Goal: Task Accomplishment & Management: Book appointment/travel/reservation

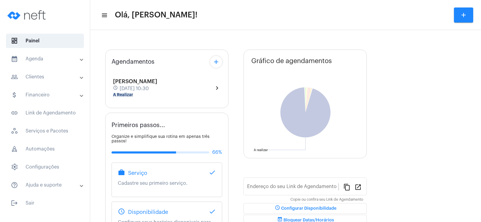
click at [131, 94] on mat-chip "A Realizar" at bounding box center [123, 95] width 20 height 4
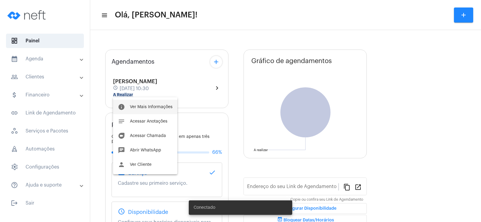
type input "[URL][DOMAIN_NAME]"
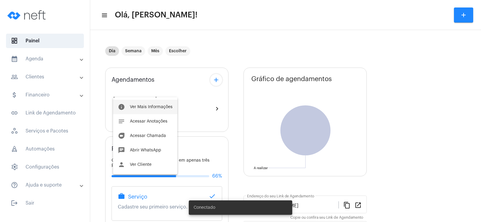
click at [135, 106] on span "Ver Mais Informações" at bounding box center [151, 107] width 43 height 4
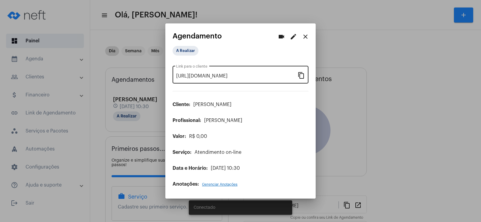
click at [301, 74] on mat-icon "content_copy" at bounding box center [301, 75] width 7 height 7
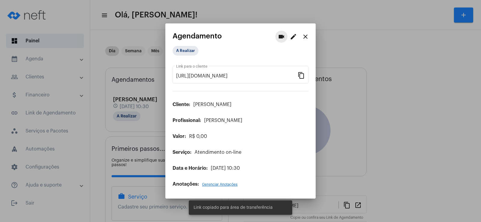
click at [283, 36] on mat-icon "videocam" at bounding box center [281, 36] width 7 height 7
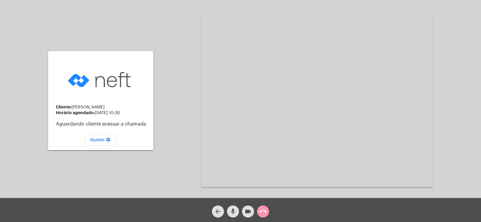
click at [231, 213] on mat-icon "mic" at bounding box center [232, 211] width 7 height 7
click at [246, 212] on mat-icon "videocam" at bounding box center [247, 211] width 7 height 7
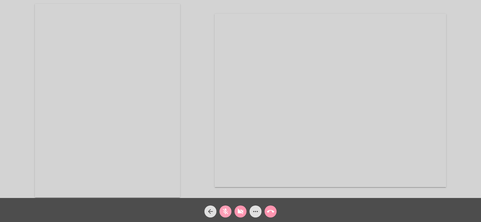
click at [227, 214] on mat-icon "mic_off" at bounding box center [225, 211] width 7 height 7
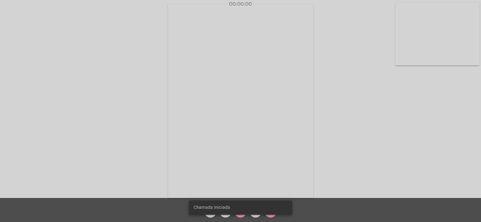
click at [238, 213] on snack-bar-container "Chamada Iniciada" at bounding box center [240, 208] width 103 height 14
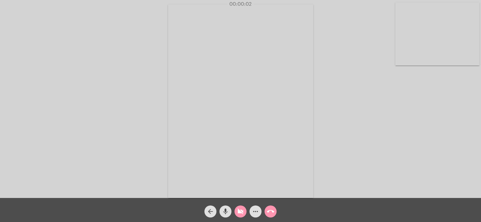
click at [238, 216] on span "videocam_off" at bounding box center [240, 212] width 7 height 12
click at [252, 213] on mat-icon "more_horiz" at bounding box center [255, 211] width 7 height 7
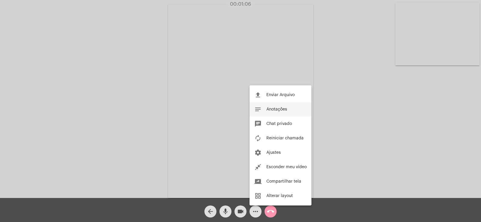
click at [280, 105] on button "notes Anotações" at bounding box center [281, 109] width 62 height 14
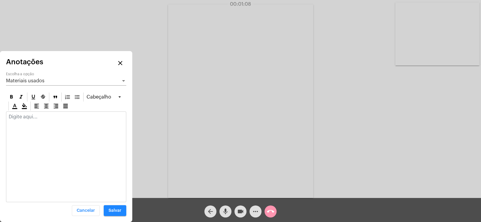
click at [41, 76] on div "Materiais usados Escolha a opção" at bounding box center [66, 79] width 120 height 14
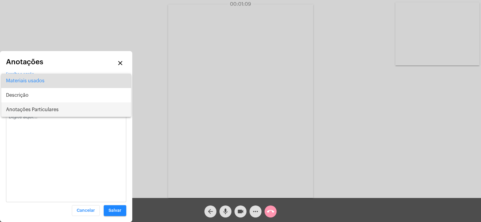
click at [31, 106] on span "Anotações Particulares" at bounding box center [66, 110] width 120 height 14
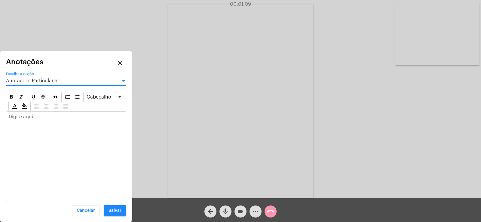
click at [23, 120] on div at bounding box center [66, 118] width 120 height 13
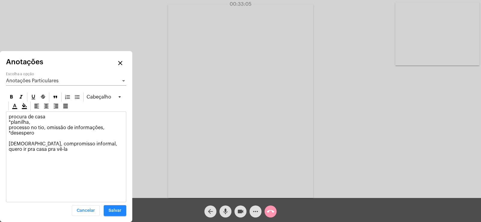
click at [75, 142] on p "procura de casa *planilha, processo no tio, omissão de informações, *desespero …" at bounding box center [66, 133] width 115 height 38
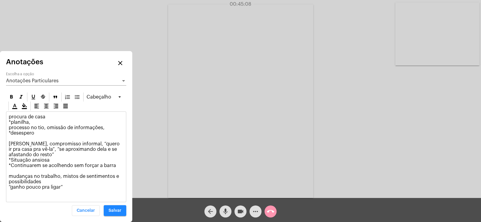
click at [56, 83] on div "Anotações Particulares" at bounding box center [63, 80] width 115 height 5
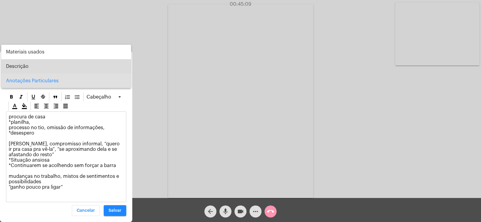
click at [41, 66] on span "Descrição" at bounding box center [66, 66] width 120 height 14
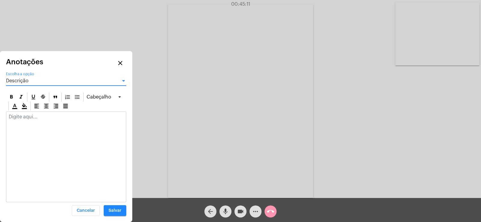
click at [32, 118] on p at bounding box center [66, 116] width 115 height 5
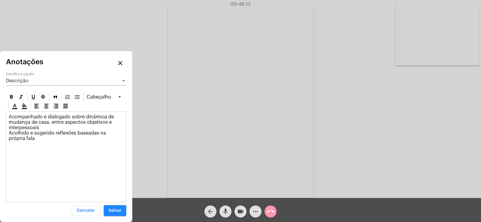
drag, startPoint x: 121, startPoint y: 213, endPoint x: 44, endPoint y: 150, distance: 99.6
click at [74, 169] on div "Cabeçalho Acompanhado e dialogado sobre dinâmica de mudança de casa, entre aspe…" at bounding box center [66, 154] width 120 height 125
click at [19, 143] on div "Acompanhado e dialogado sobre dinâmica de mudança de casa, entre aspectos objet…" at bounding box center [66, 129] width 120 height 35
click at [114, 209] on span "Salvar" at bounding box center [115, 211] width 13 height 4
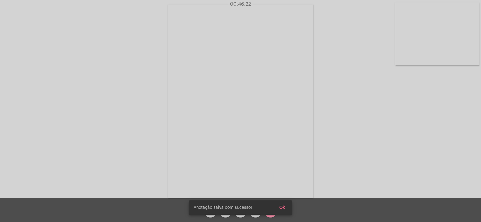
click at [284, 207] on span "Ok" at bounding box center [282, 208] width 6 height 4
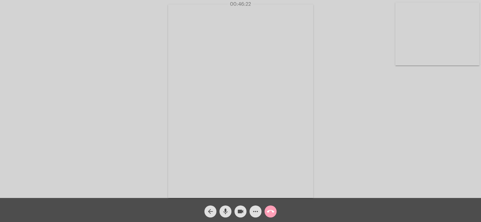
click at [273, 211] on mat-icon "call_end" at bounding box center [270, 211] width 7 height 7
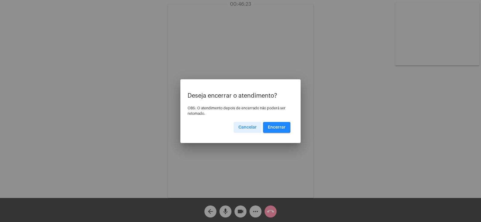
click at [270, 122] on button "Encerrar" at bounding box center [276, 127] width 27 height 11
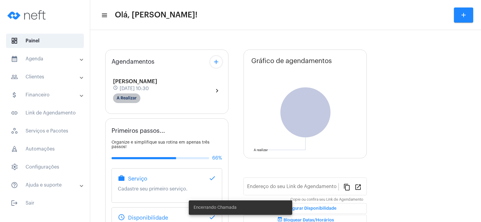
click at [135, 97] on mat-chip "A Realizar" at bounding box center [126, 99] width 27 height 10
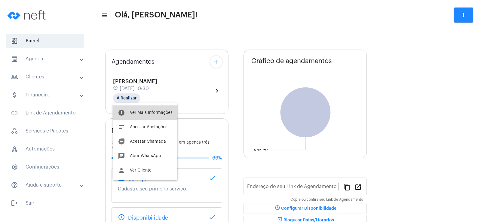
click at [146, 110] on button "info Ver Mais Informações" at bounding box center [145, 113] width 64 height 14
type input "[URL][DOMAIN_NAME]"
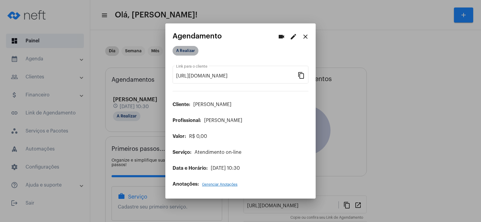
click at [183, 48] on mat-chip "A Realizar" at bounding box center [186, 51] width 26 height 10
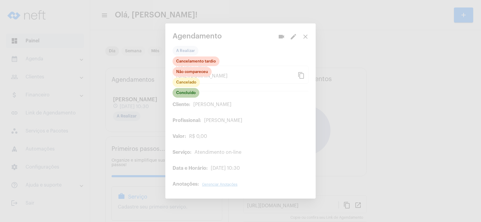
click at [189, 94] on mat-chip "Concluído" at bounding box center [186, 93] width 27 height 10
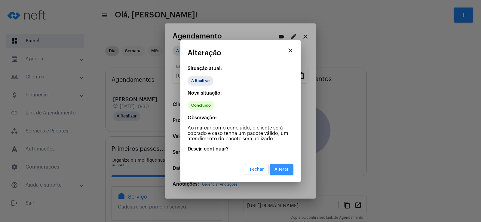
click at [278, 170] on span "Alterar" at bounding box center [282, 170] width 14 height 4
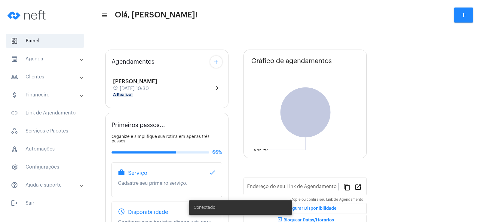
click at [211, 64] on button "add" at bounding box center [216, 62] width 12 height 12
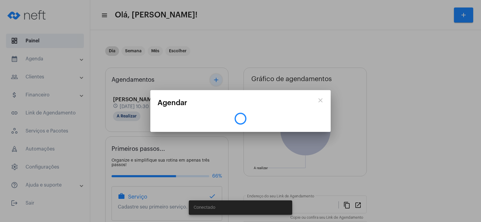
type input "[URL][DOMAIN_NAME]"
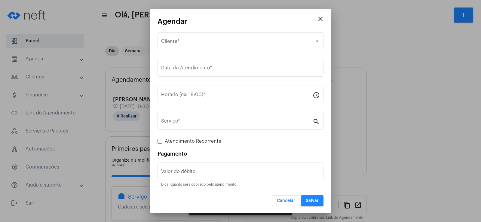
click at [323, 20] on mat-icon "close" at bounding box center [320, 18] width 7 height 7
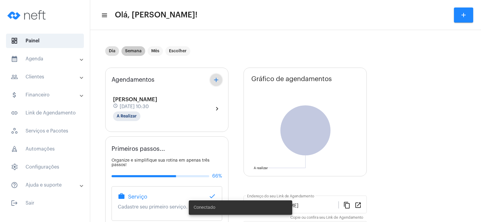
click at [136, 53] on mat-chip "Semana" at bounding box center [133, 51] width 24 height 10
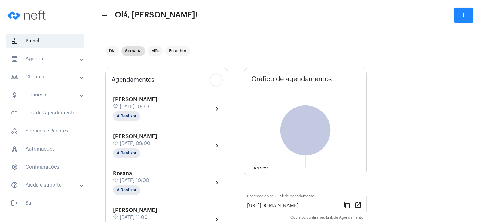
click at [218, 78] on mat-icon "add" at bounding box center [216, 79] width 7 height 7
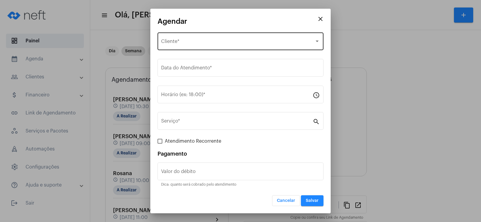
click at [217, 33] on div "Selecione o Cliente Cliente *" at bounding box center [240, 40] width 159 height 19
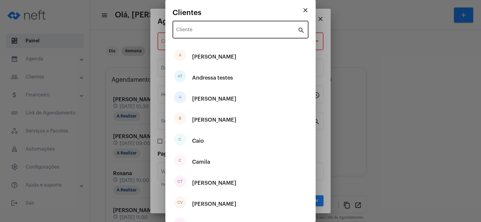
click at [208, 35] on div "Cliente" at bounding box center [236, 29] width 121 height 19
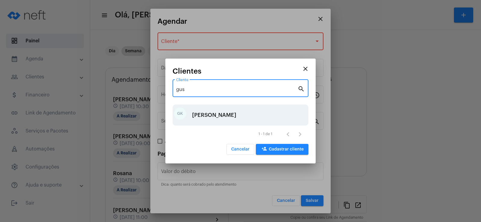
type input "gus"
click at [203, 115] on div "[PERSON_NAME]" at bounding box center [214, 115] width 44 height 18
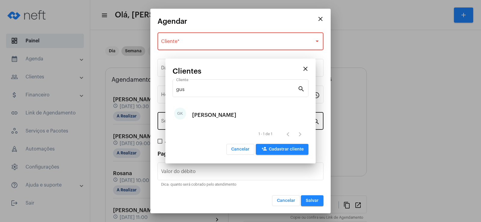
type input "R$"
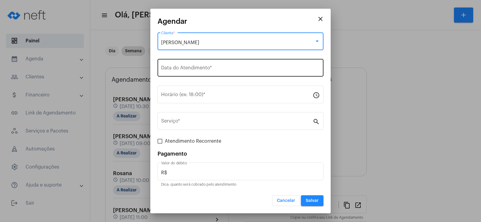
click at [192, 70] on input "Data do Atendimento *" at bounding box center [240, 68] width 159 height 5
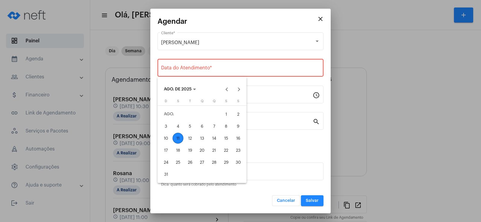
click at [198, 141] on div "13" at bounding box center [202, 138] width 11 height 11
type input "[DATE]"
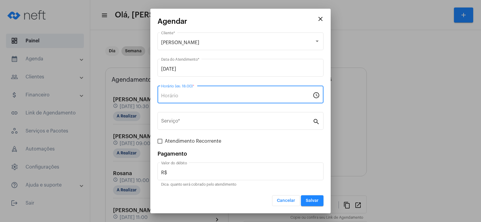
click at [193, 97] on input "Horário (ex: 18:00) *" at bounding box center [237, 95] width 152 height 5
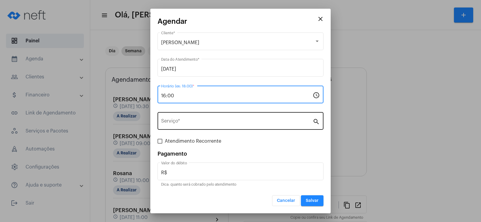
type input "16:00"
click at [193, 123] on input "Serviço *" at bounding box center [237, 122] width 152 height 5
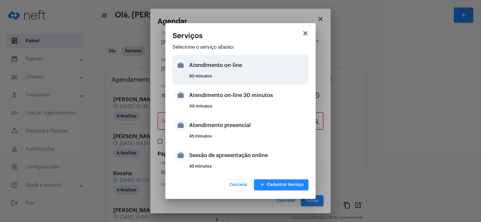
click at [211, 63] on div "Atendimento on-line" at bounding box center [248, 65] width 118 height 18
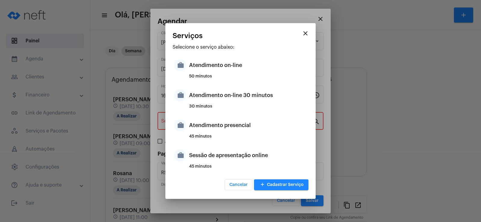
type input "Atendimento on-line"
type input "R$ 0"
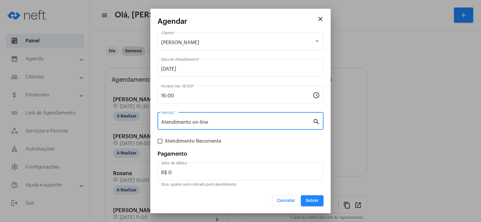
click at [320, 203] on button "Salvar" at bounding box center [312, 200] width 23 height 11
